Goal: Task Accomplishment & Management: Use online tool/utility

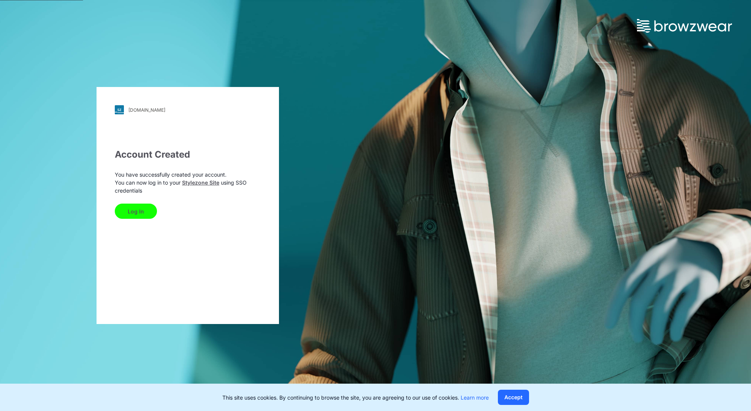
click at [132, 210] on button "Log In" at bounding box center [136, 211] width 42 height 15
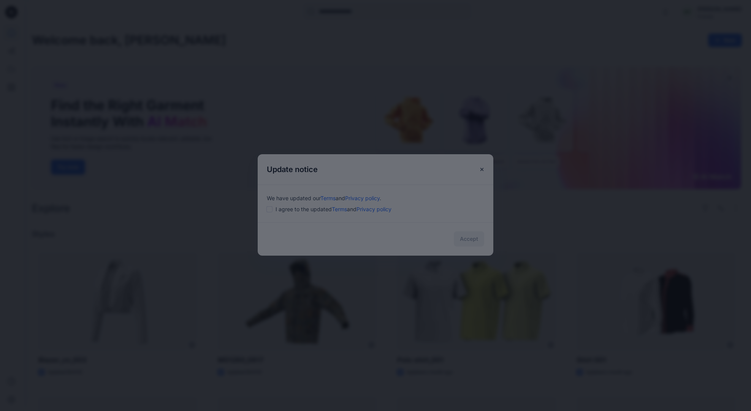
click at [268, 210] on div at bounding box center [375, 205] width 751 height 411
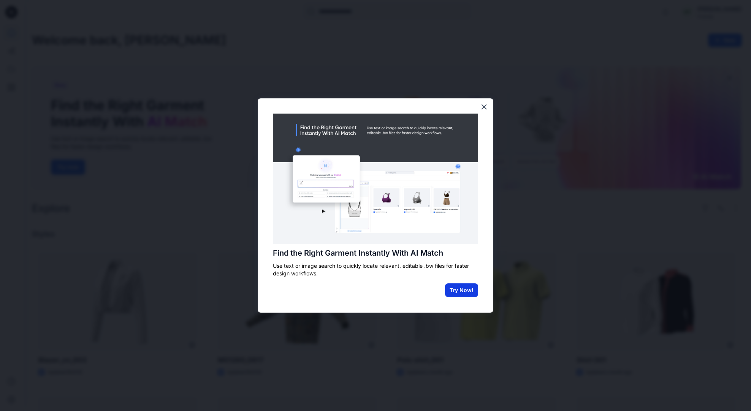
click at [472, 291] on button "Try Now!" at bounding box center [461, 291] width 33 height 14
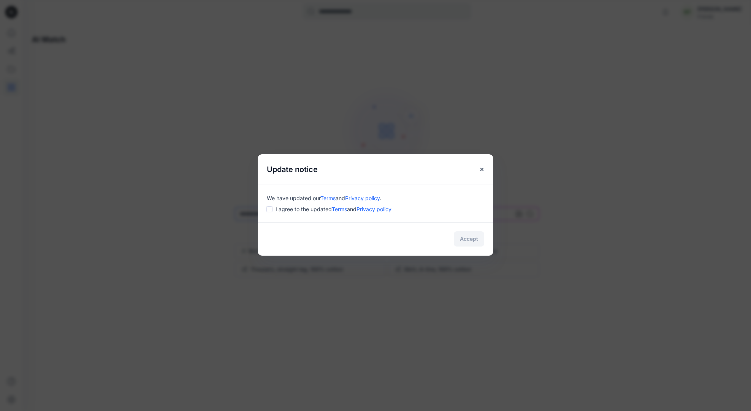
click at [273, 211] on div "I agree to the updated Terms and Privacy policy" at bounding box center [375, 209] width 217 height 8
click at [464, 237] on button "Accept" at bounding box center [469, 239] width 30 height 15
